Goal: Use online tool/utility: Utilize a website feature to perform a specific function

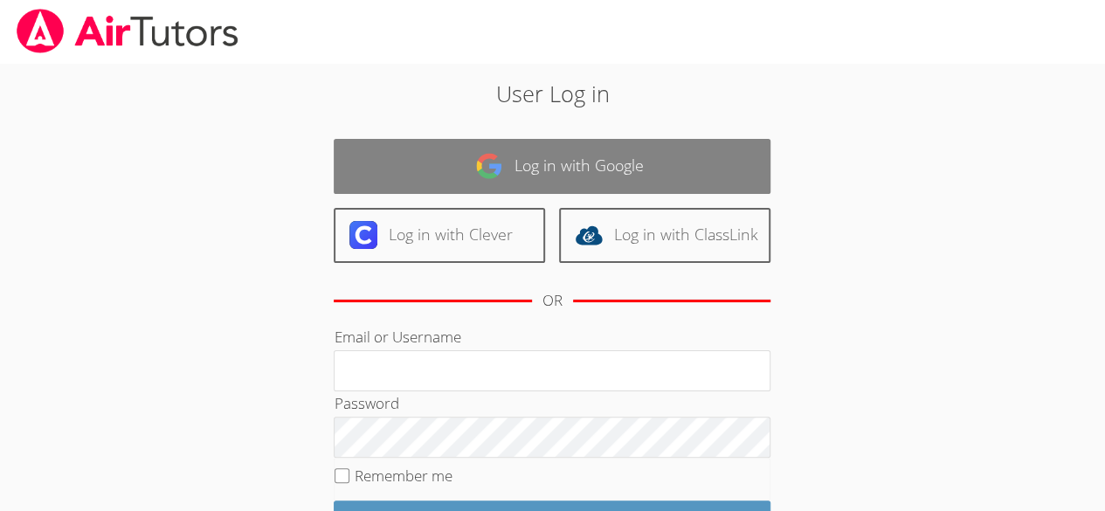
click at [497, 173] on img at bounding box center [489, 166] width 28 height 28
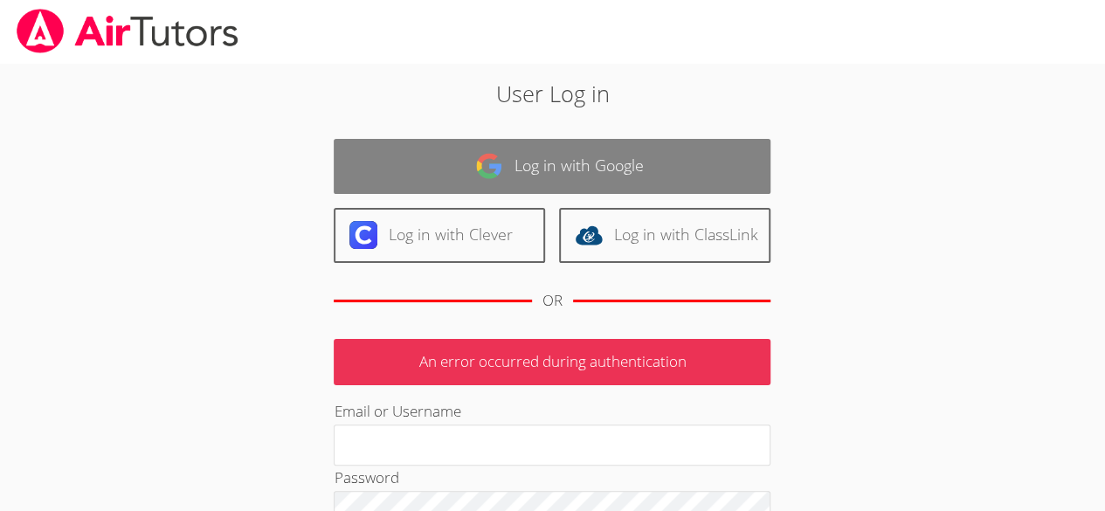
click at [505, 172] on link "Log in with Google" at bounding box center [552, 166] width 437 height 55
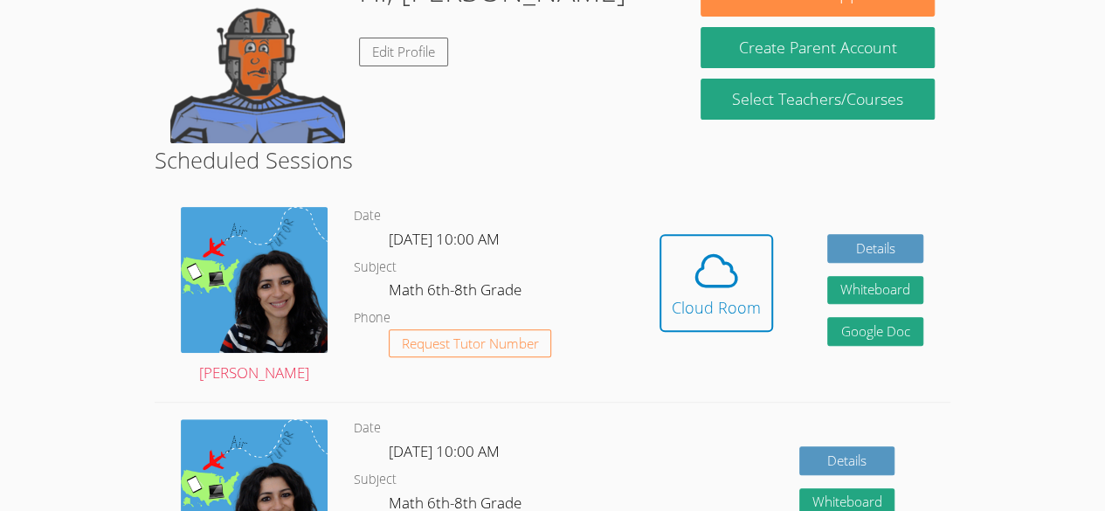
scroll to position [198, 0]
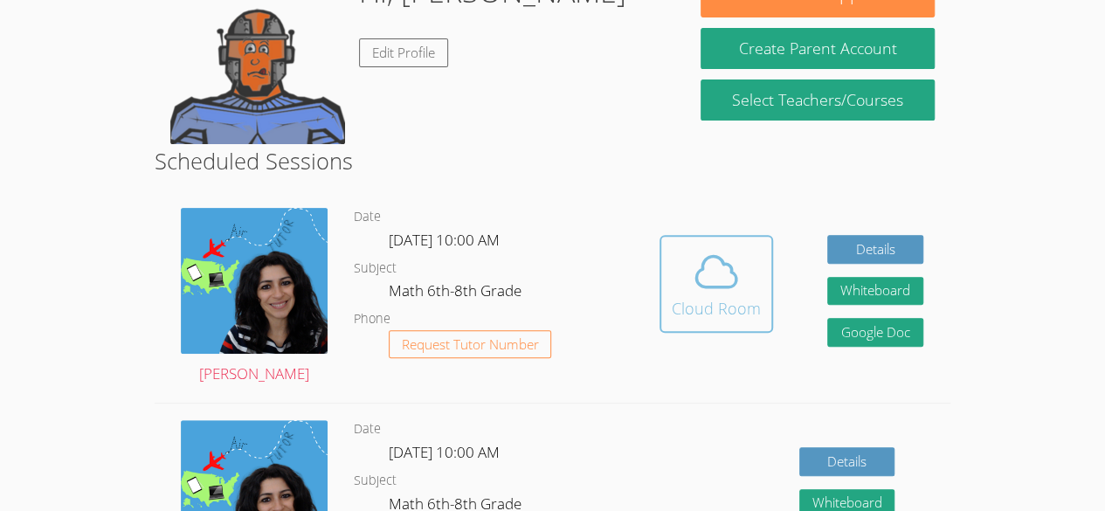
click at [697, 284] on icon at bounding box center [716, 272] width 40 height 31
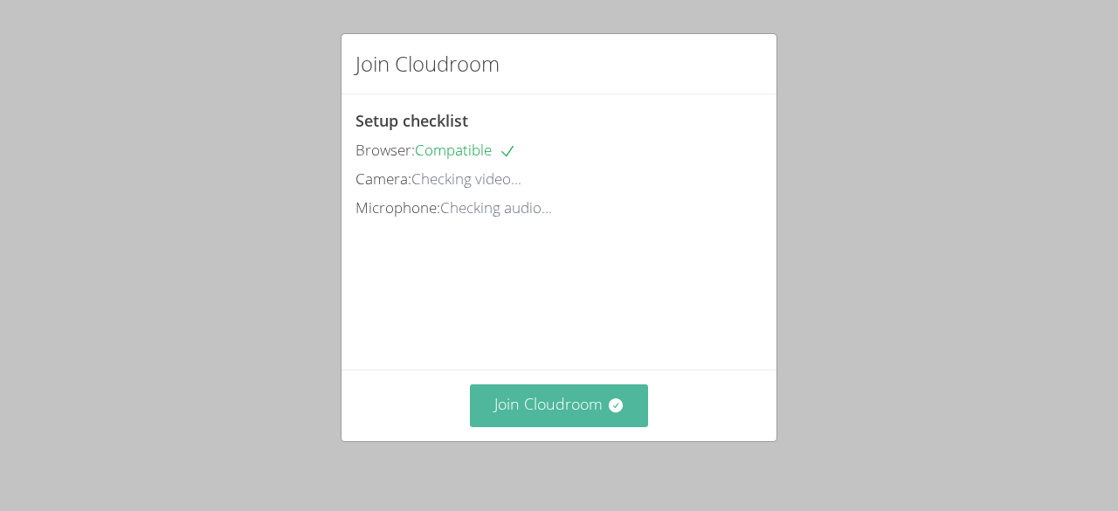
click at [608, 405] on icon at bounding box center [615, 405] width 14 height 14
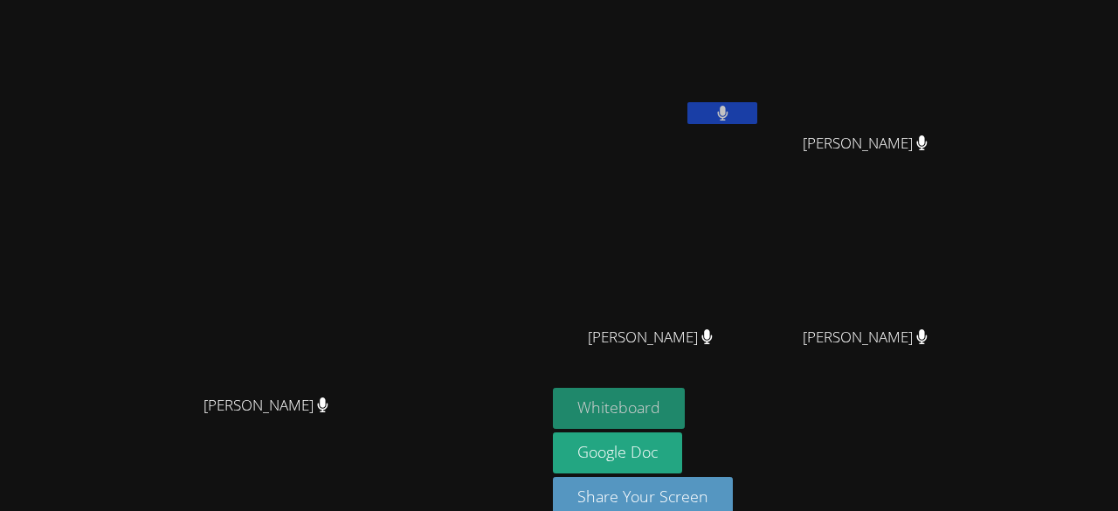
click at [685, 408] on button "Whiteboard" at bounding box center [619, 408] width 132 height 41
click at [685, 414] on button "Whiteboard" at bounding box center [619, 408] width 132 height 41
